Goal: Check status: Check status

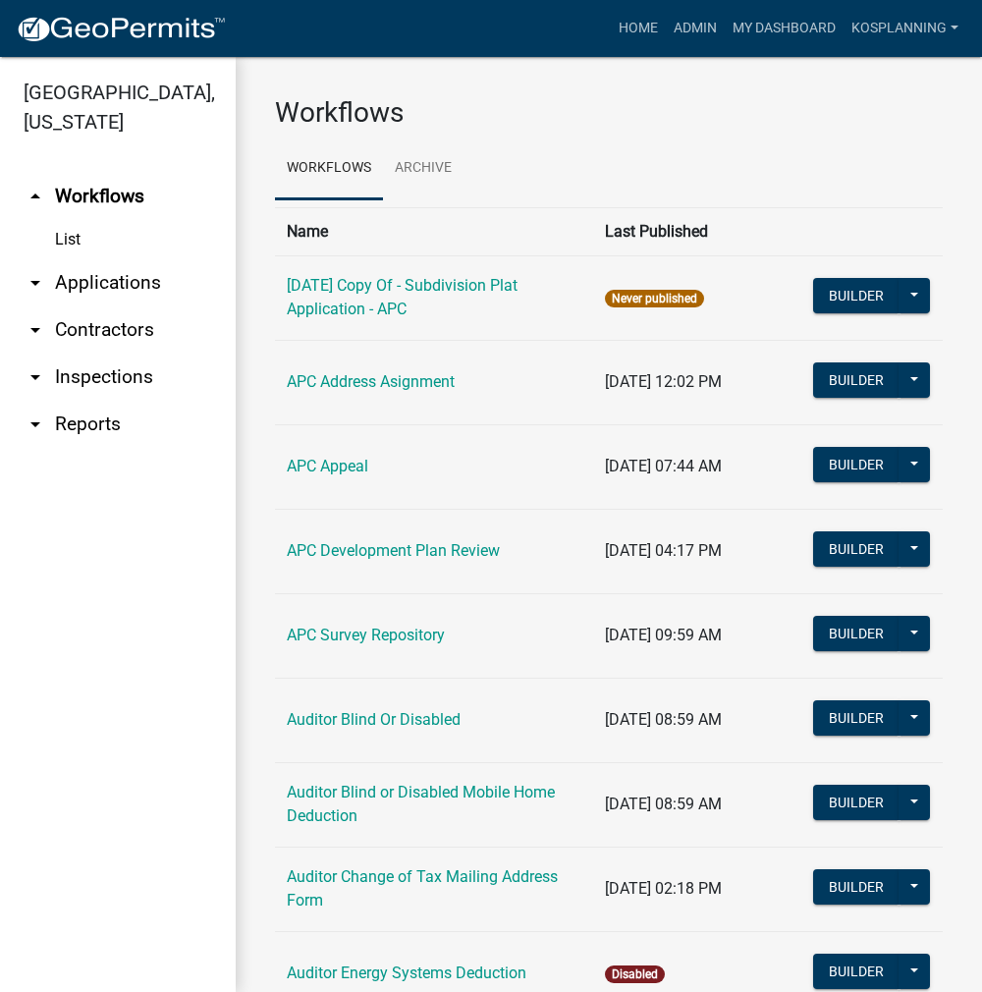
click at [128, 276] on link "arrow_drop_down Applications" at bounding box center [118, 282] width 236 height 47
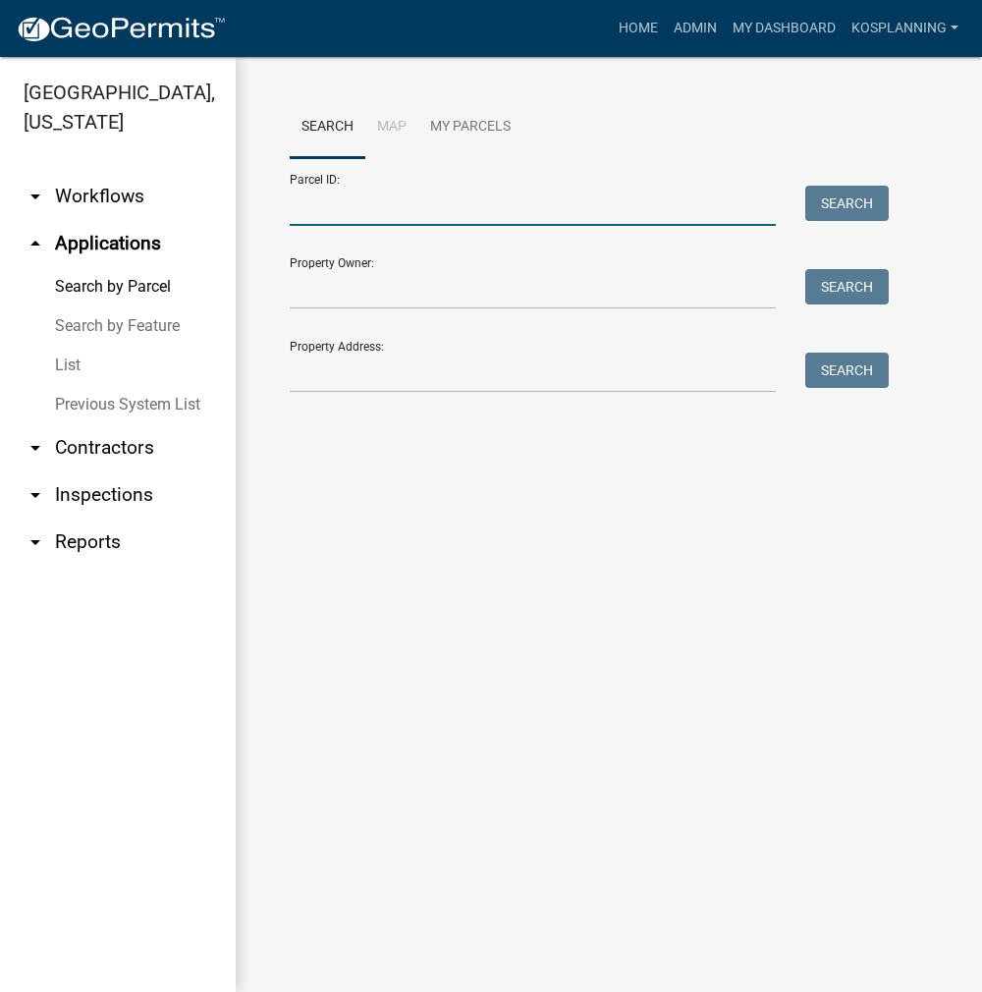
click at [291, 206] on input "Parcel ID:" at bounding box center [533, 206] width 486 height 40
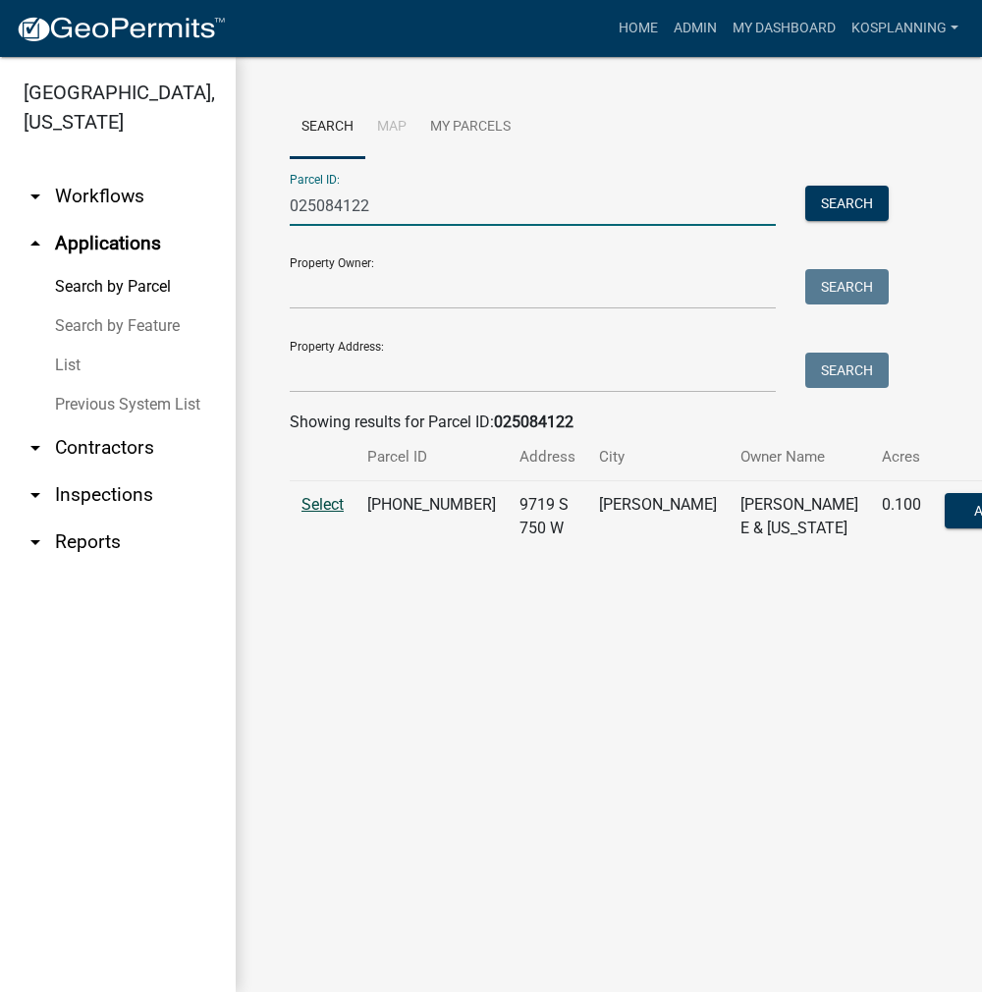
type input "025084122"
click at [332, 514] on span "Select" at bounding box center [323, 504] width 42 height 19
